Goal: Find specific page/section: Find specific page/section

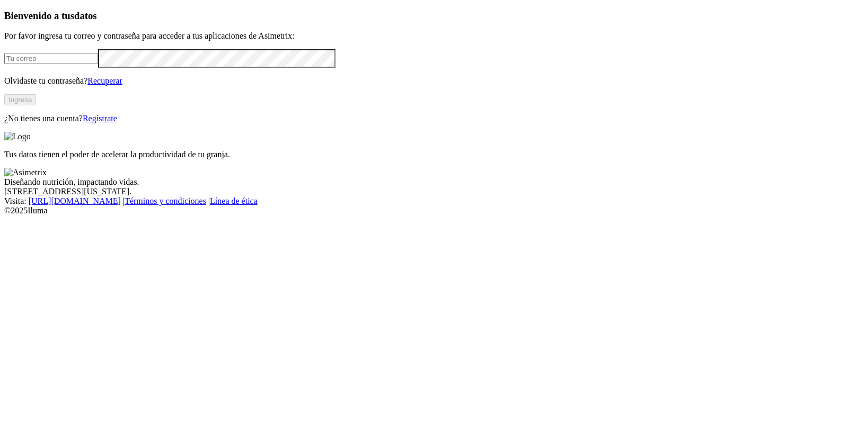
type input "[PERSON_NAME][EMAIL_ADDRESS][PERSON_NAME][DOMAIN_NAME]"
click at [36, 105] on button "Ingresa" at bounding box center [20, 99] width 32 height 11
